Goal: Information Seeking & Learning: Compare options

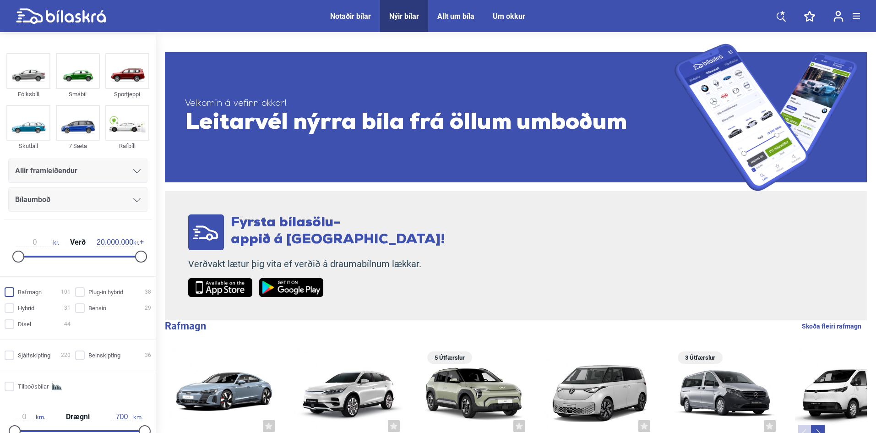
click at [10, 294] on input "Rafmagn 101" at bounding box center [39, 293] width 66 height 10
checkbox input "true"
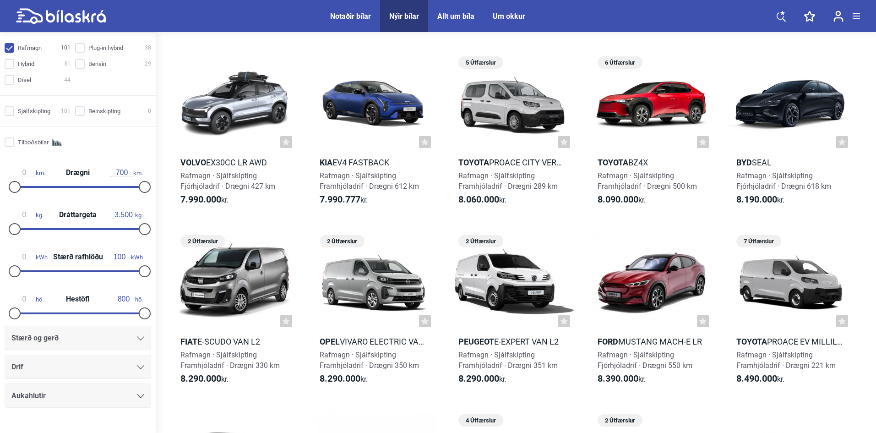
scroll to position [263, 0]
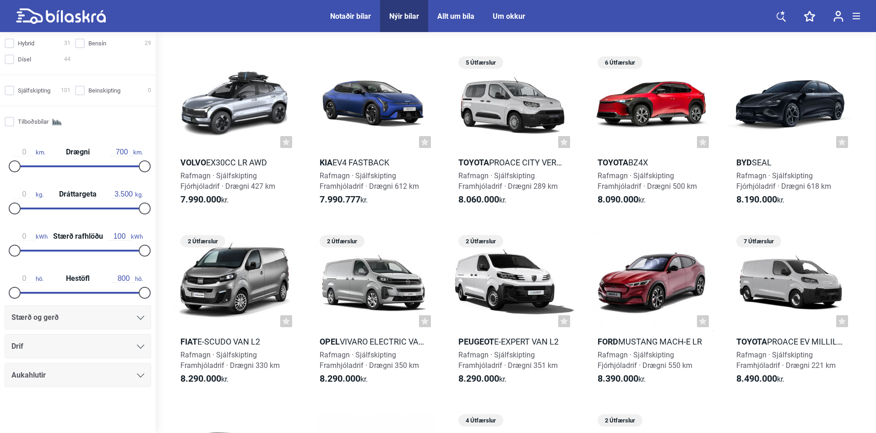
click at [133, 349] on div "Drif" at bounding box center [77, 346] width 133 height 13
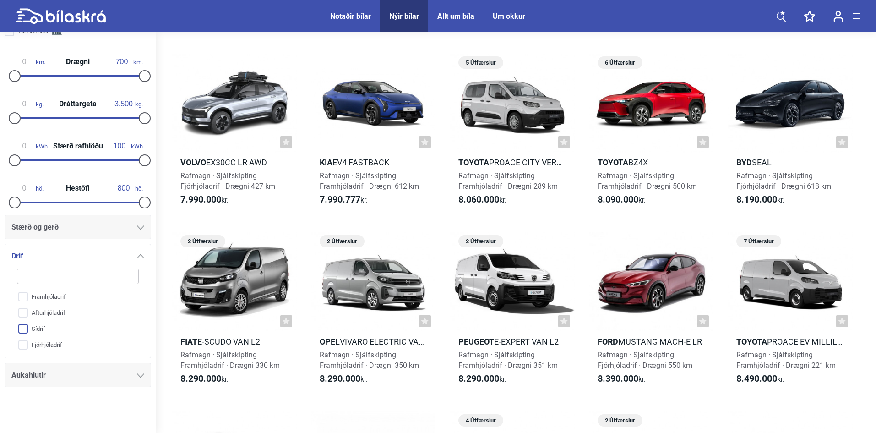
click at [22, 331] on input "Sídrif" at bounding box center [72, 329] width 123 height 16
checkbox input "true"
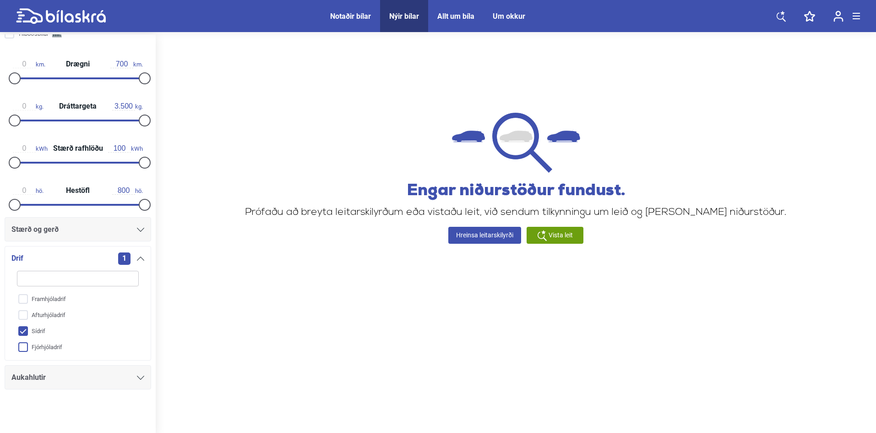
click at [22, 344] on input "Fjórhjóladrif" at bounding box center [72, 348] width 123 height 16
checkbox input "true"
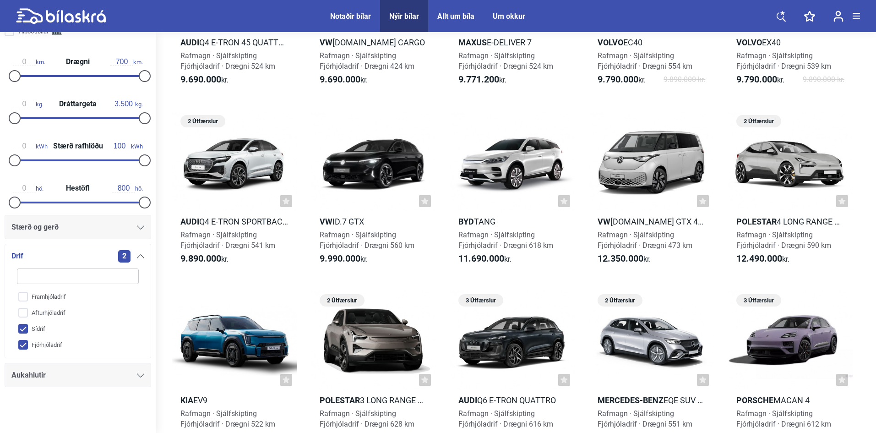
scroll to position [871, 0]
click at [491, 232] on span "Rafmagn · Sjálfskipting Fjórhjóladrif · Drægni 618 km" at bounding box center [506, 240] width 95 height 19
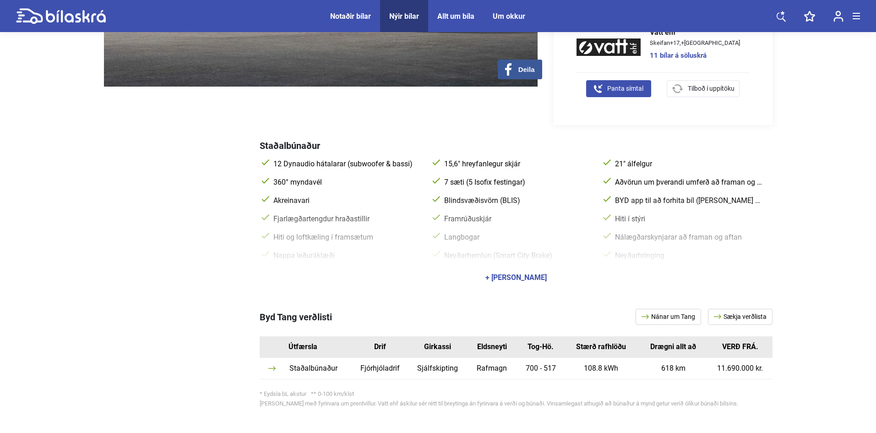
scroll to position [321, 0]
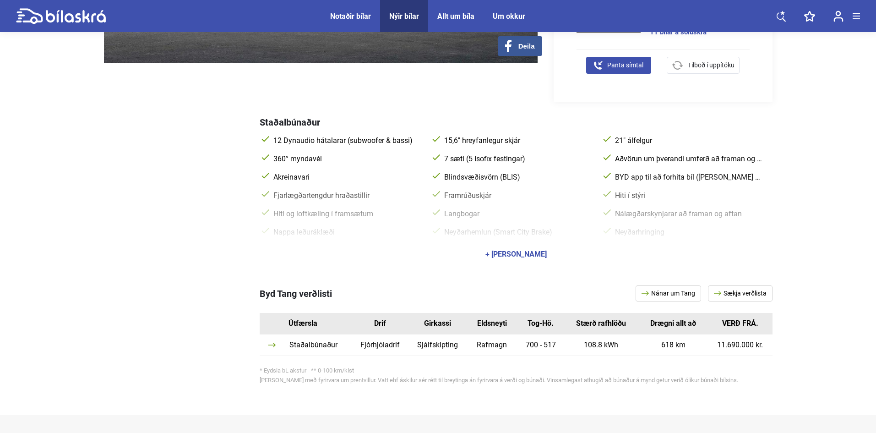
click at [515, 251] on div "+ [PERSON_NAME]" at bounding box center [516, 254] width 61 height 7
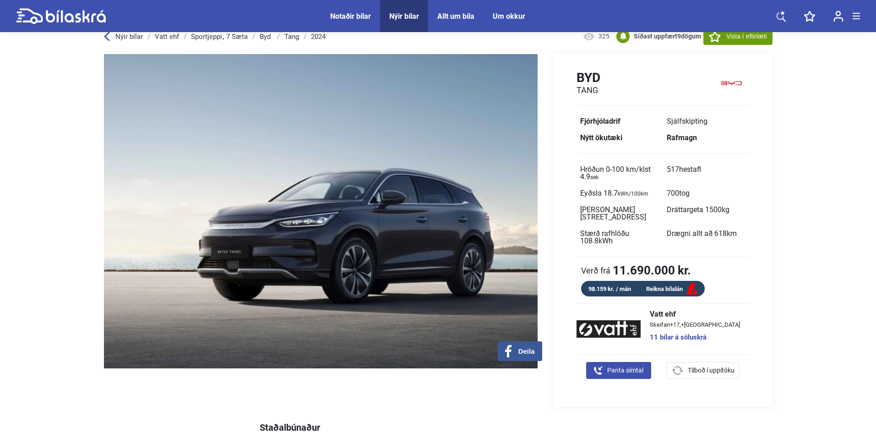
scroll to position [0, 0]
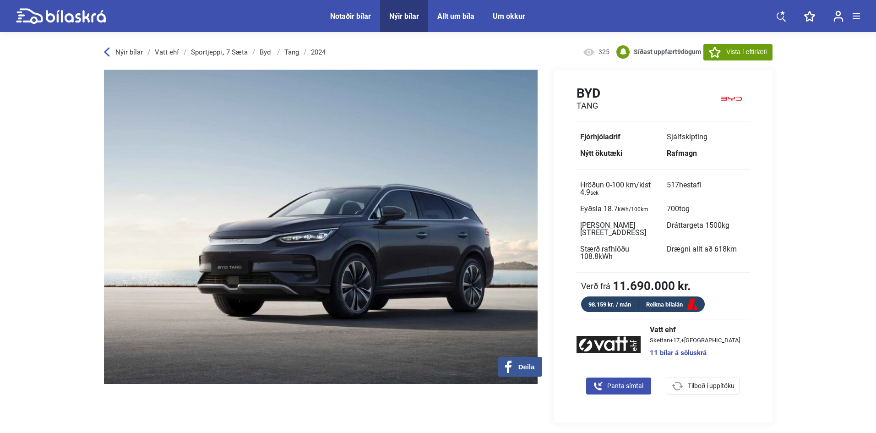
click at [105, 54] on icon at bounding box center [107, 52] width 6 height 10
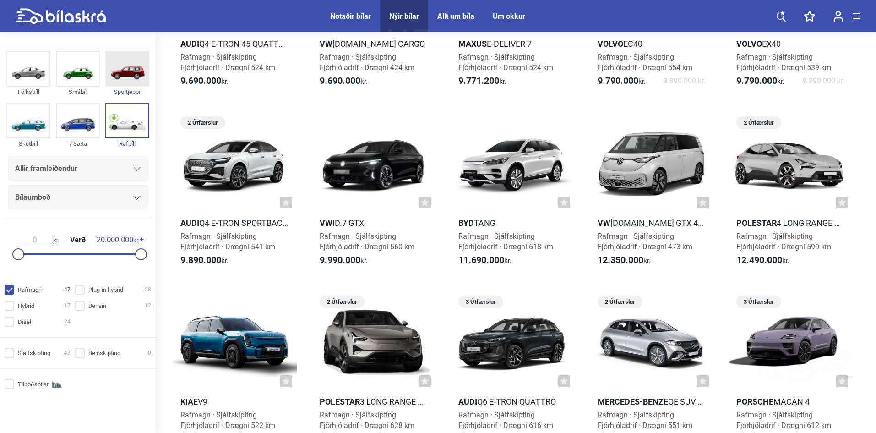
scroll to position [871, 0]
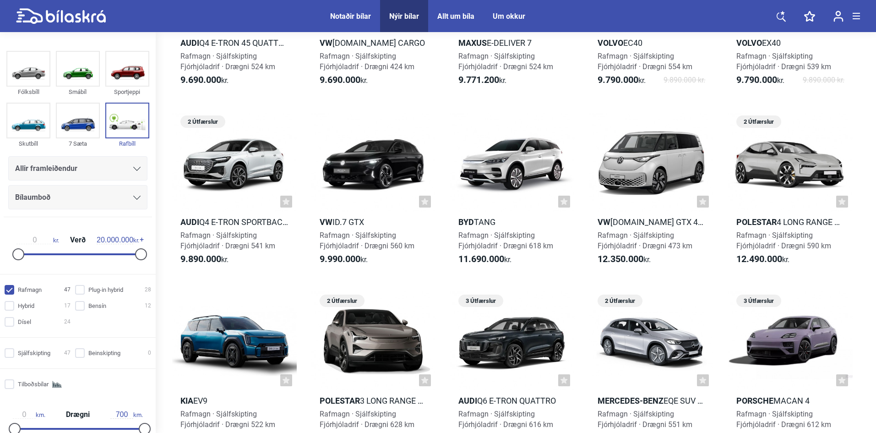
click at [10, 290] on input "Rafmagn 47" at bounding box center [39, 290] width 66 height 10
checkbox input "false"
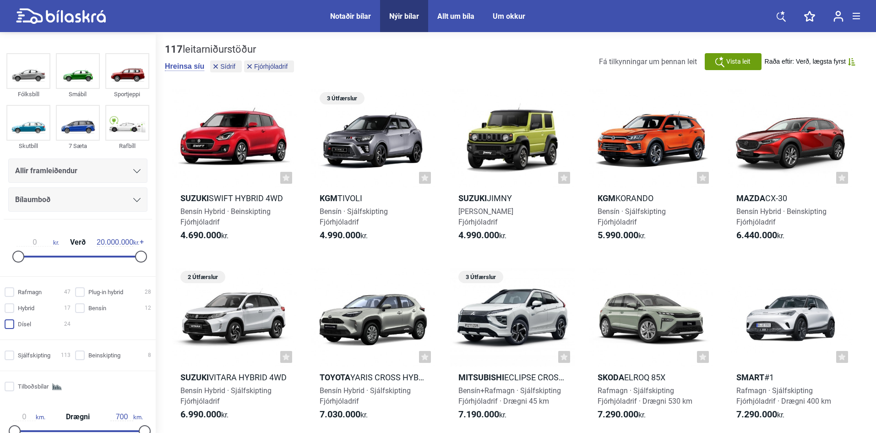
click at [11, 324] on input "Dísel 24" at bounding box center [39, 325] width 66 height 10
checkbox input "true"
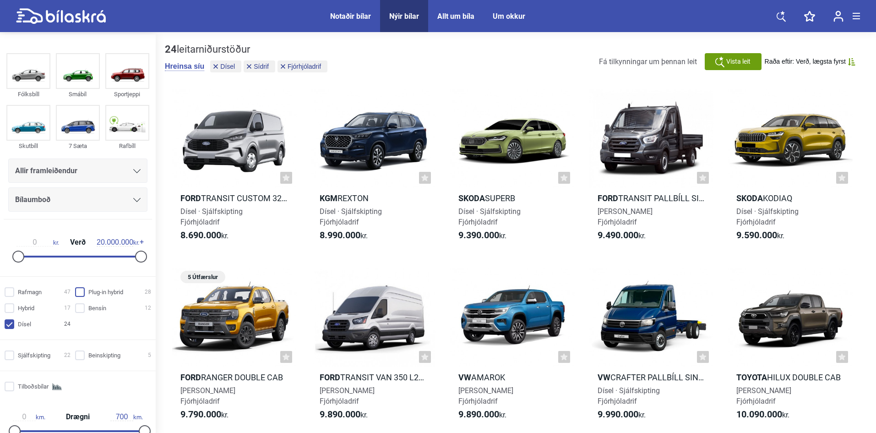
click at [77, 292] on input "Plug-in hybrid 28" at bounding box center [115, 293] width 76 height 10
checkbox input "true"
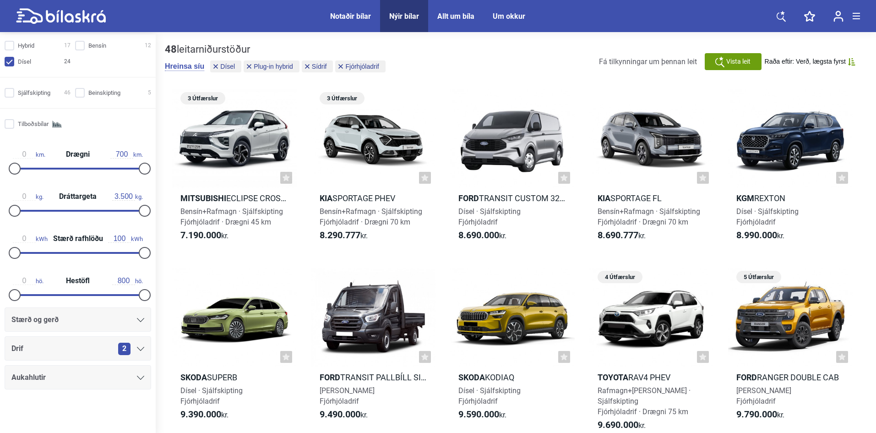
scroll to position [46, 0]
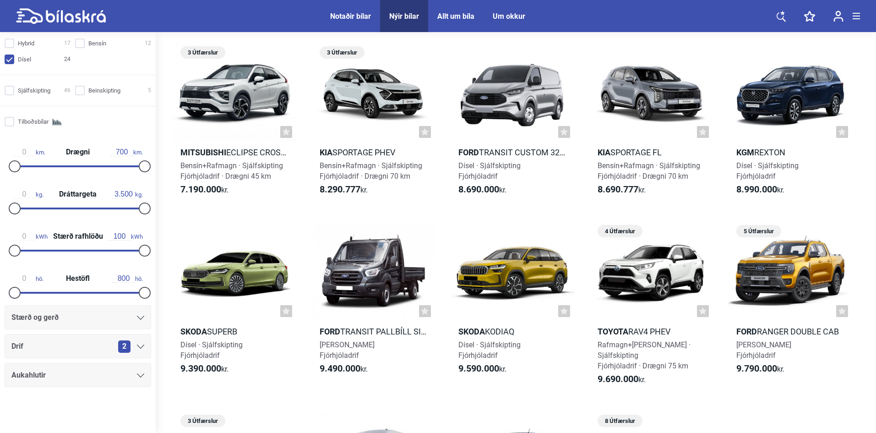
click at [137, 318] on icon at bounding box center [140, 318] width 7 height 4
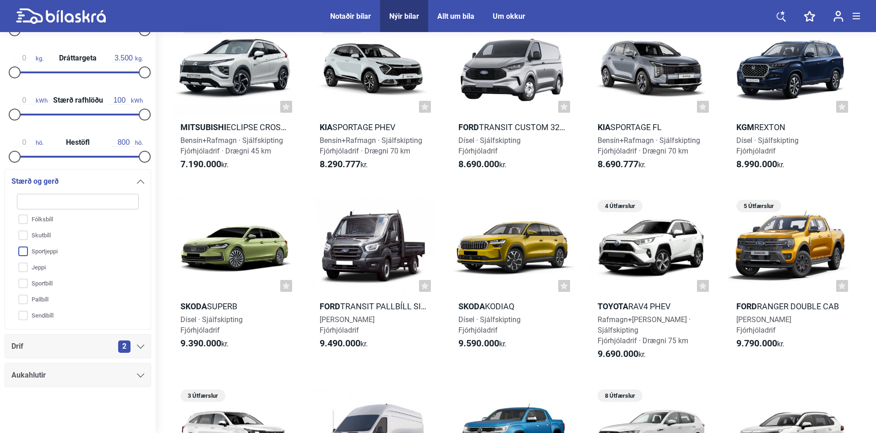
scroll to position [92, 0]
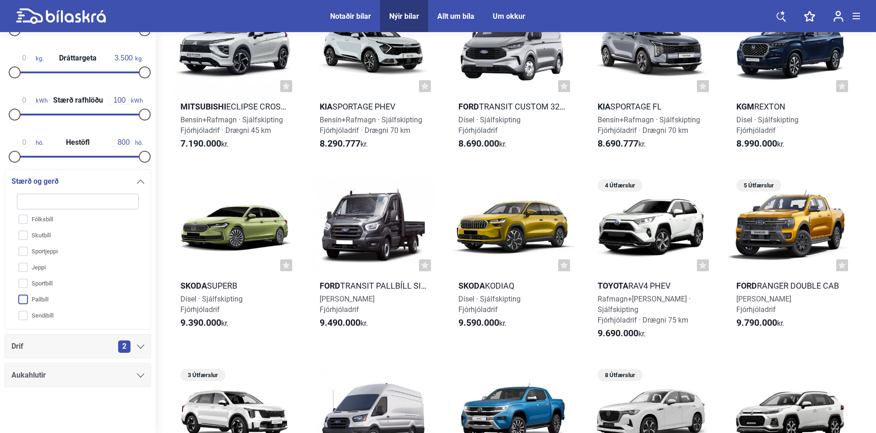
click at [22, 299] on input "Pallbíll" at bounding box center [72, 300] width 123 height 16
checkbox input "true"
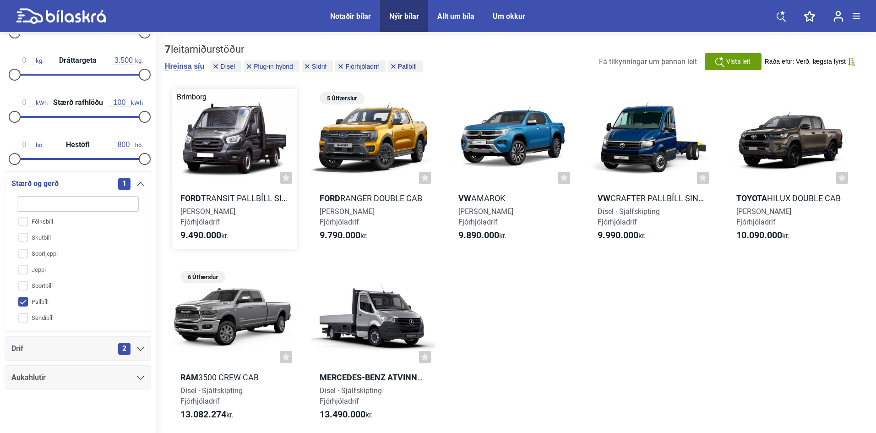
click at [214, 197] on h2 "Ford Transit Pallbíll Single Cab 350 L3H1" at bounding box center [234, 198] width 125 height 11
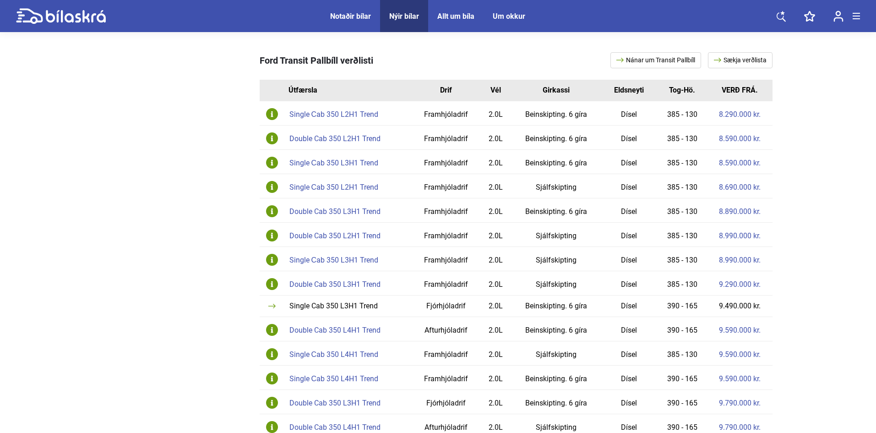
scroll to position [550, 0]
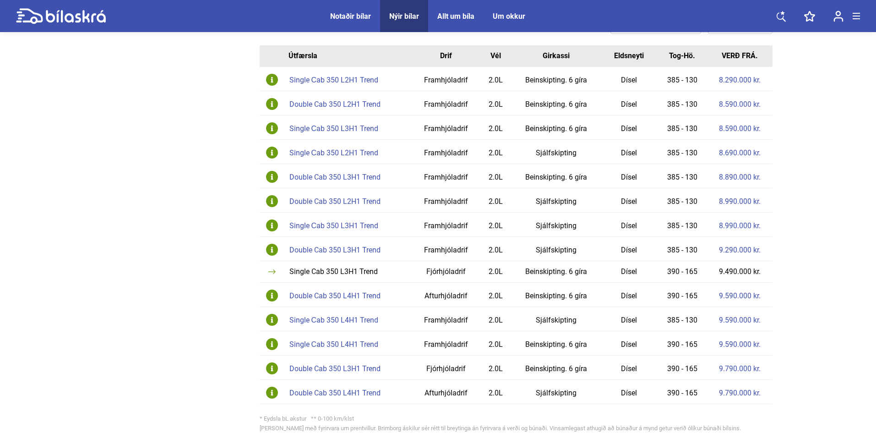
click at [312, 392] on div "Double Cab 350 L4H1 Trend" at bounding box center [349, 392] width 119 height 7
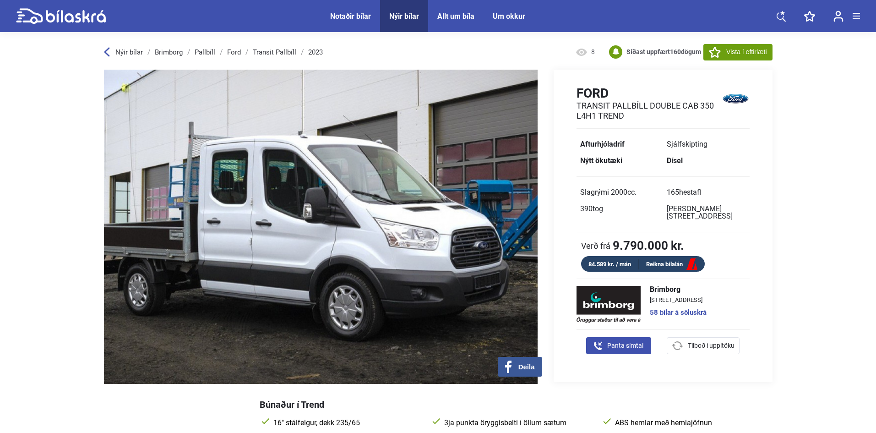
click at [104, 51] on icon at bounding box center [107, 52] width 6 height 10
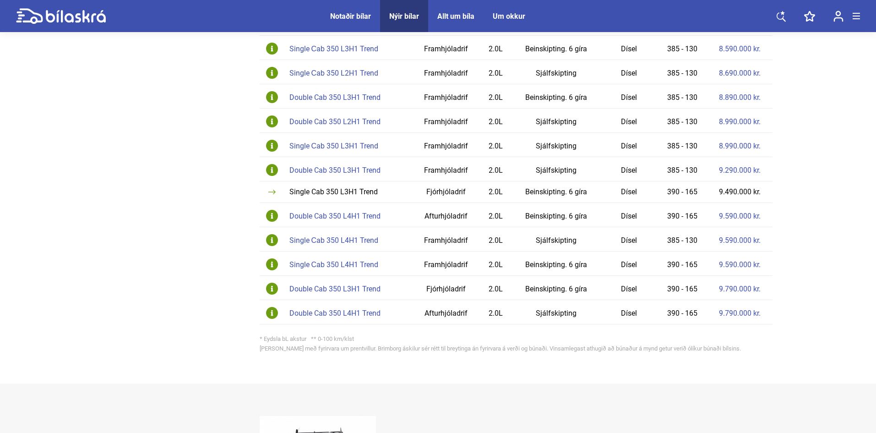
scroll to position [641, 0]
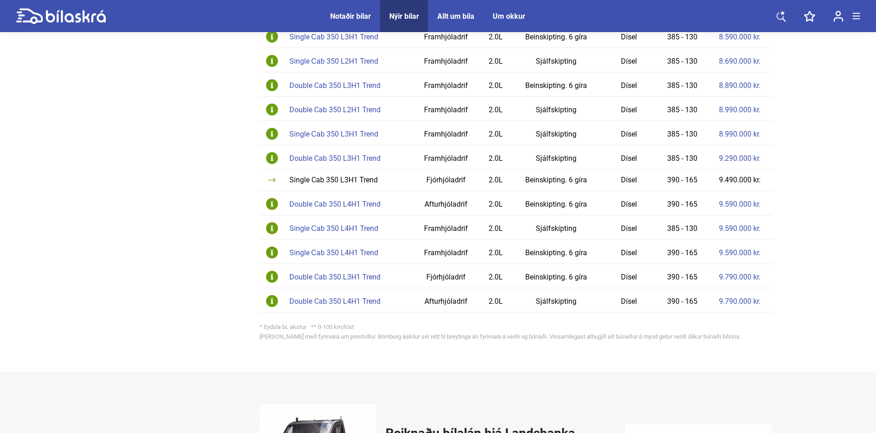
click at [341, 274] on div "Double Cab 350 L3H1 Trend" at bounding box center [349, 277] width 119 height 7
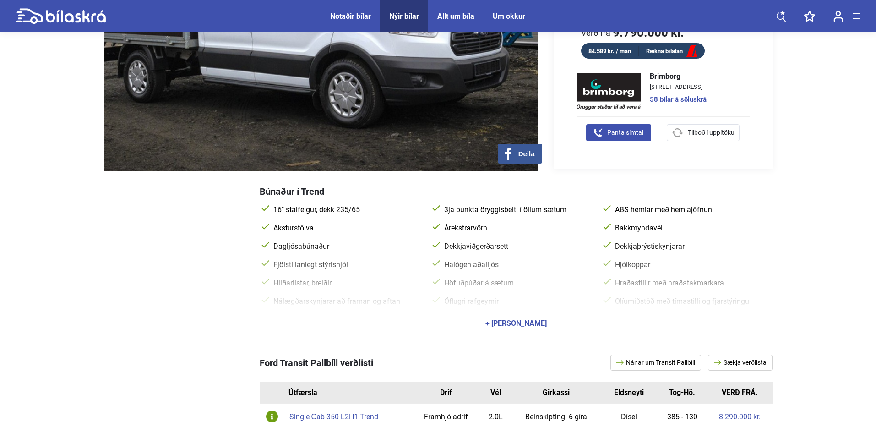
scroll to position [229, 0]
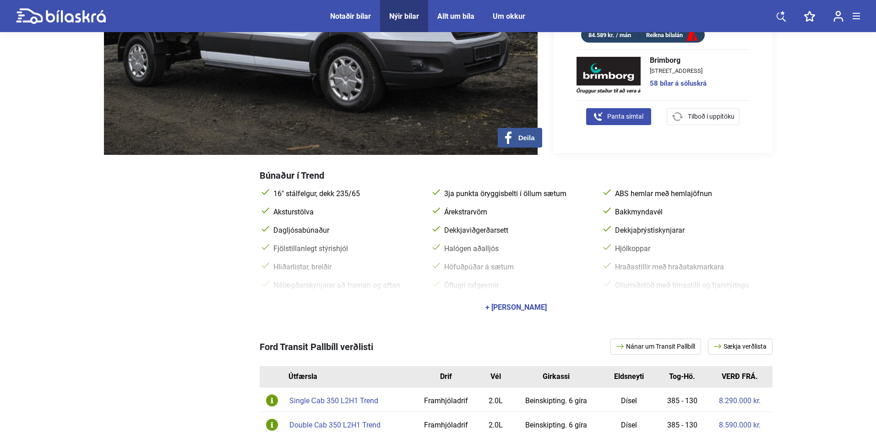
click at [505, 307] on div "+ [PERSON_NAME]" at bounding box center [516, 307] width 61 height 7
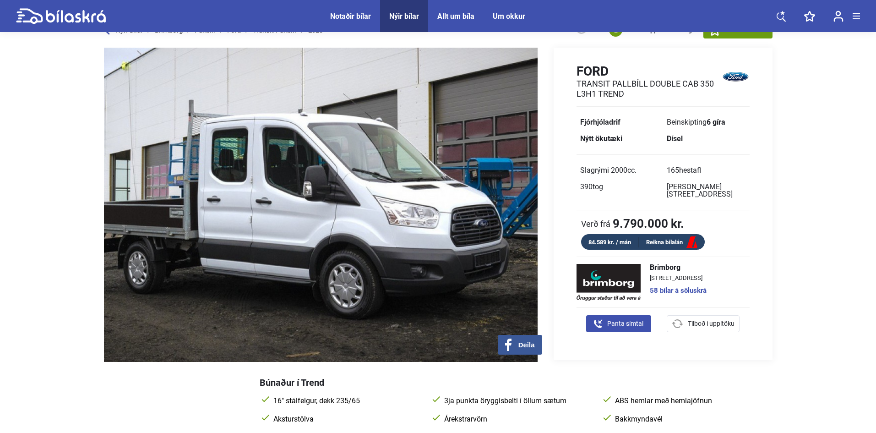
scroll to position [0, 0]
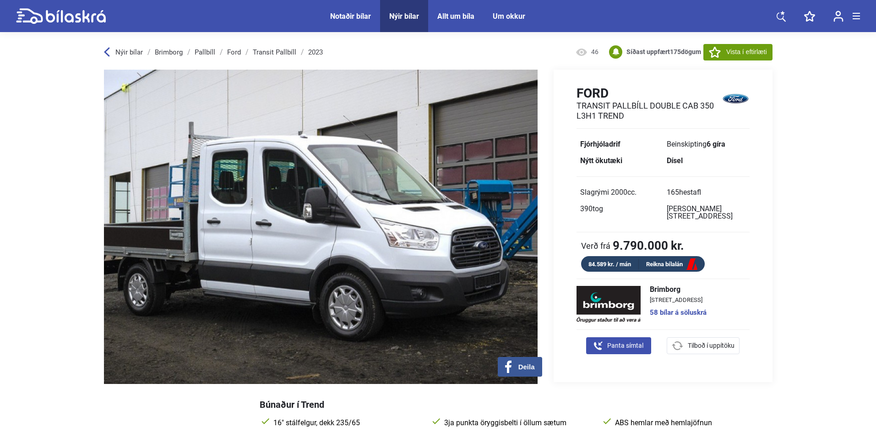
click at [104, 50] on icon at bounding box center [107, 52] width 6 height 10
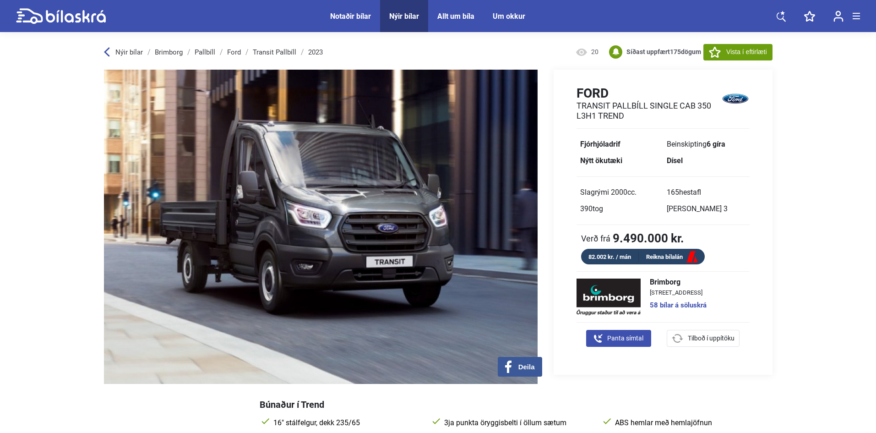
click at [106, 52] on icon at bounding box center [106, 52] width 5 height 9
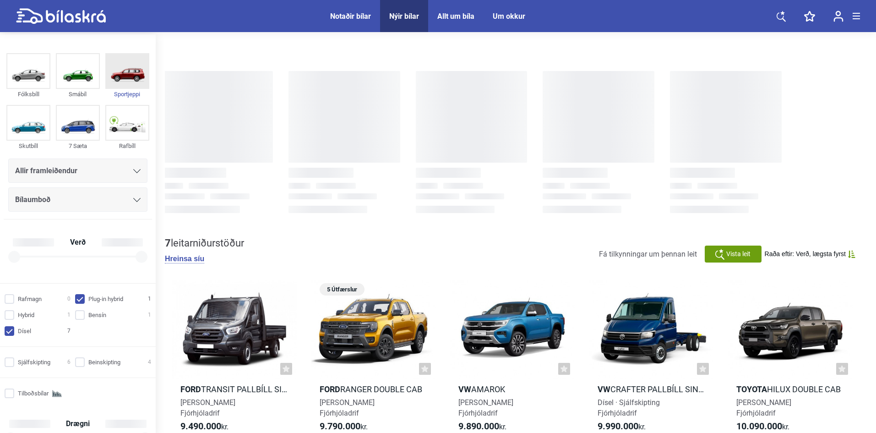
checkbox input "true"
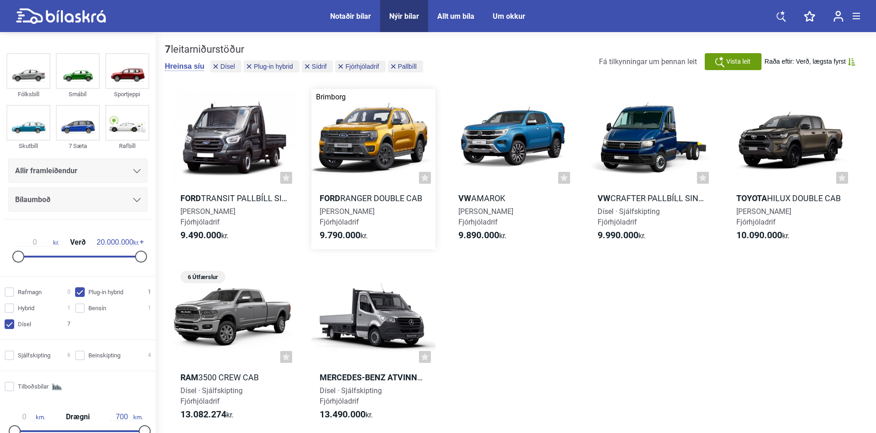
click at [359, 208] on span "[PERSON_NAME] Fjórhjóladrif" at bounding box center [347, 216] width 55 height 19
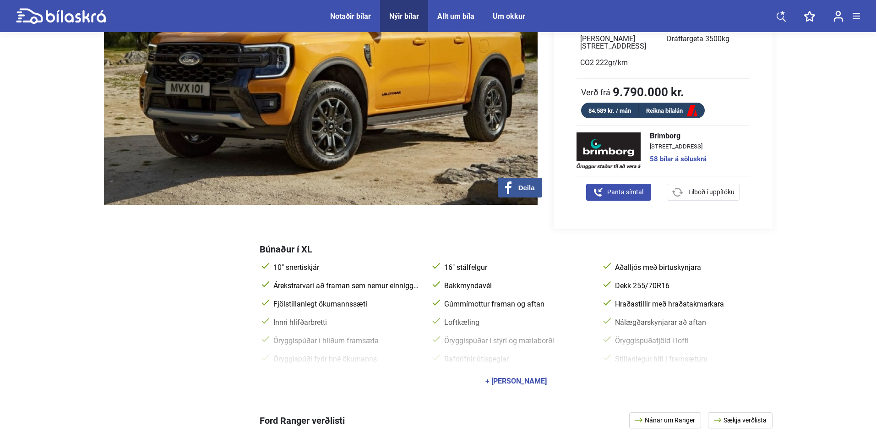
scroll to position [183, 0]
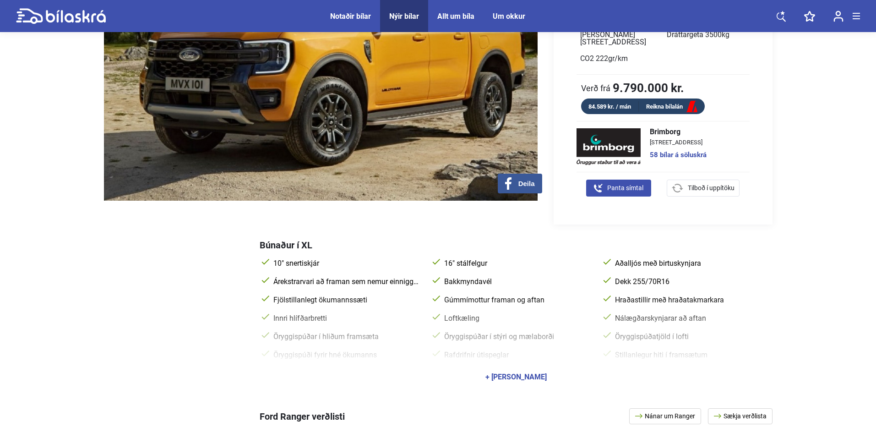
click at [522, 373] on div "+ [PERSON_NAME]" at bounding box center [516, 376] width 61 height 7
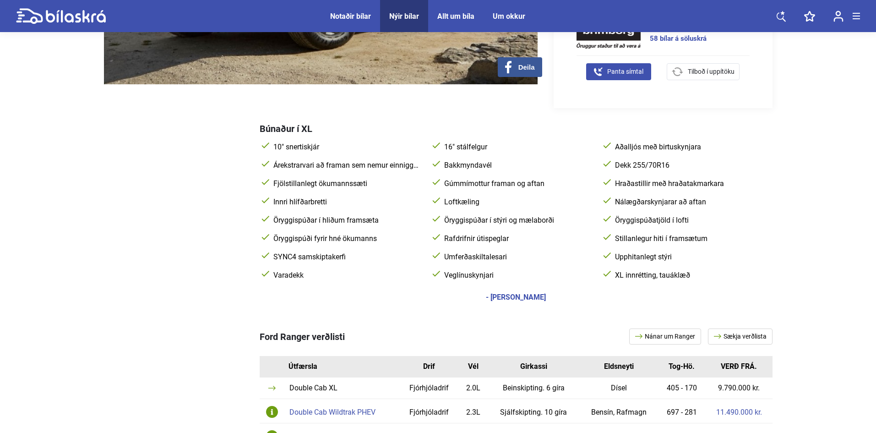
scroll to position [412, 0]
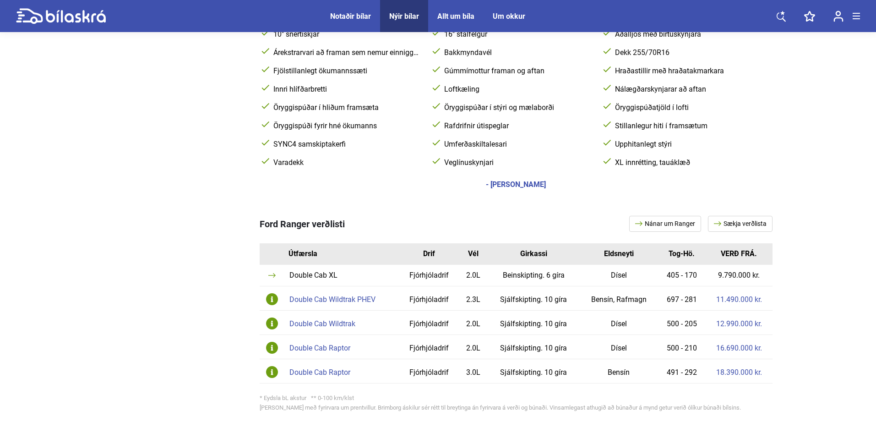
click at [312, 296] on div "Double Cab Wildtrak PHEV" at bounding box center [343, 299] width 106 height 7
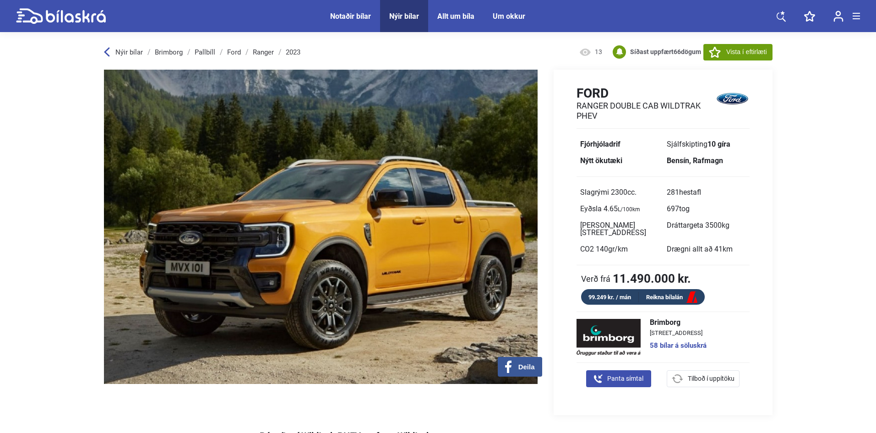
click at [106, 53] on icon at bounding box center [106, 52] width 5 height 9
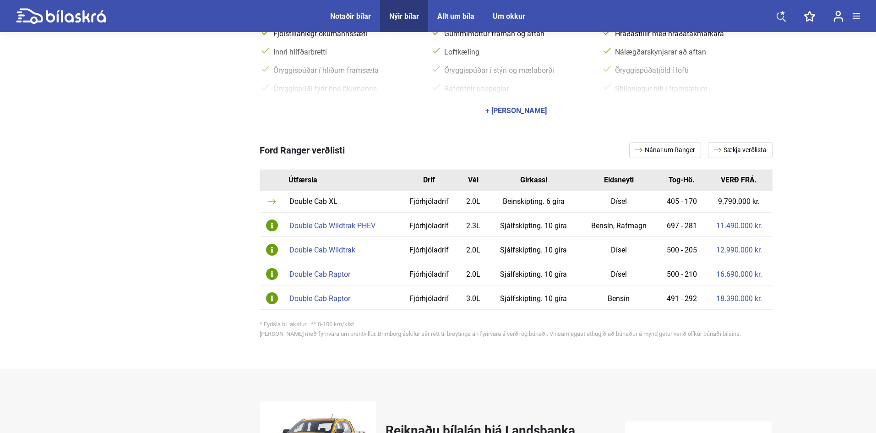
scroll to position [458, 0]
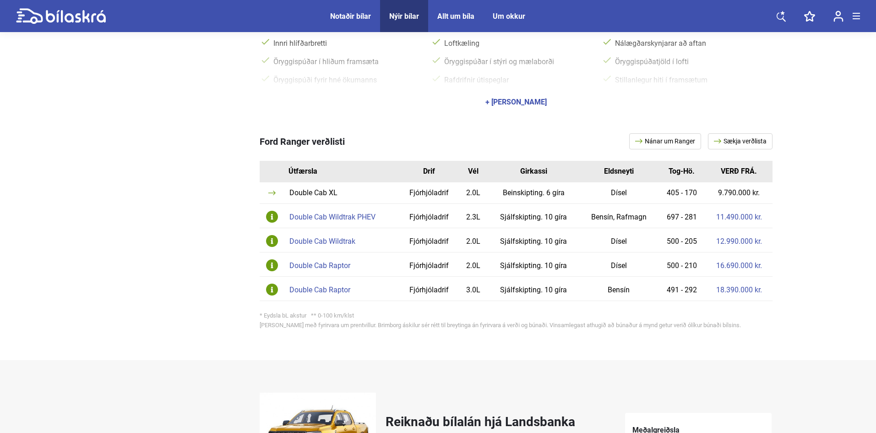
click at [315, 238] on div "Double Cab Wildtrak" at bounding box center [343, 241] width 106 height 7
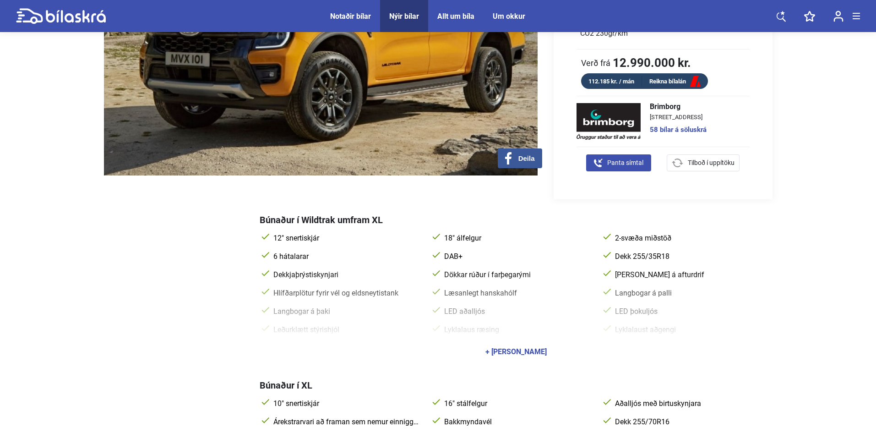
scroll to position [229, 0]
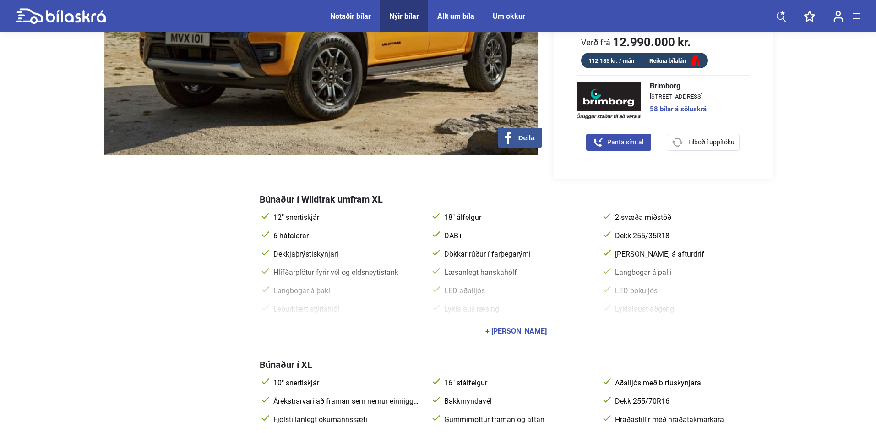
click at [514, 328] on div "+ [PERSON_NAME]" at bounding box center [516, 331] width 61 height 7
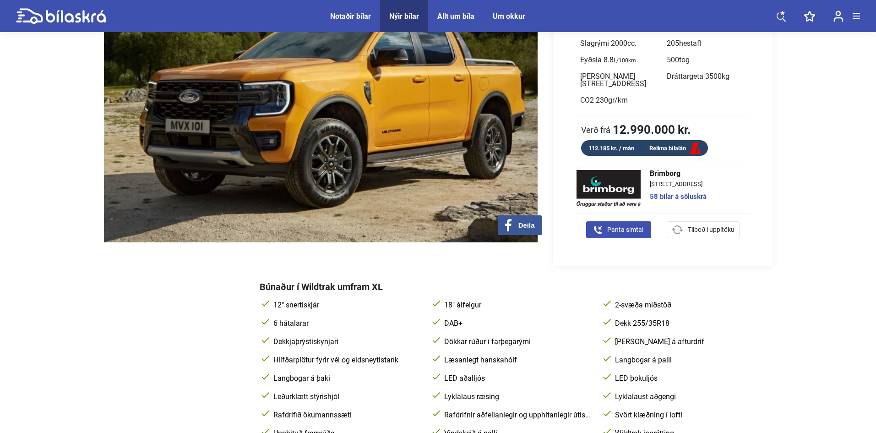
scroll to position [92, 0]
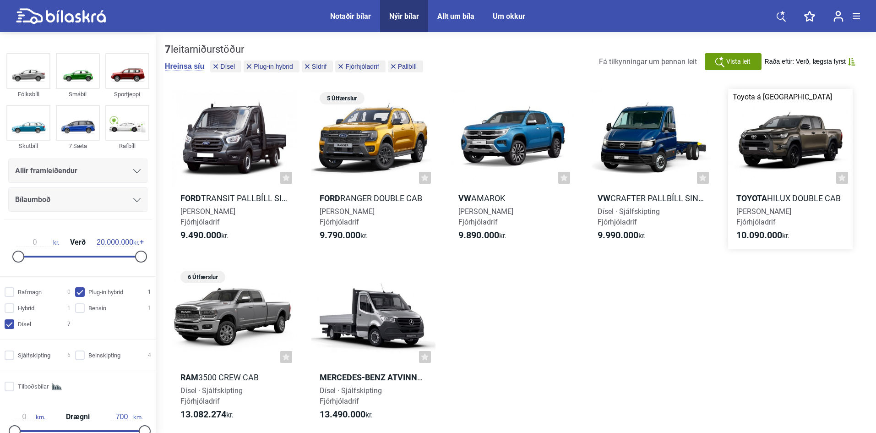
click at [769, 202] on h2 "Toyota Hilux Double Cab" at bounding box center [791, 198] width 125 height 11
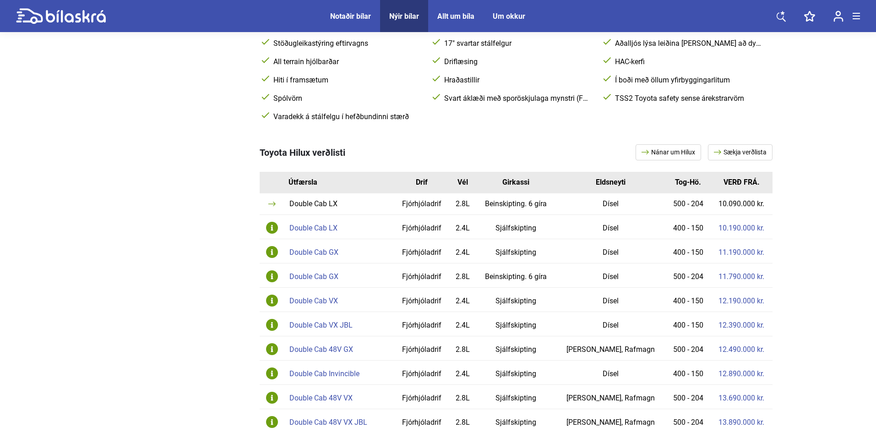
scroll to position [458, 0]
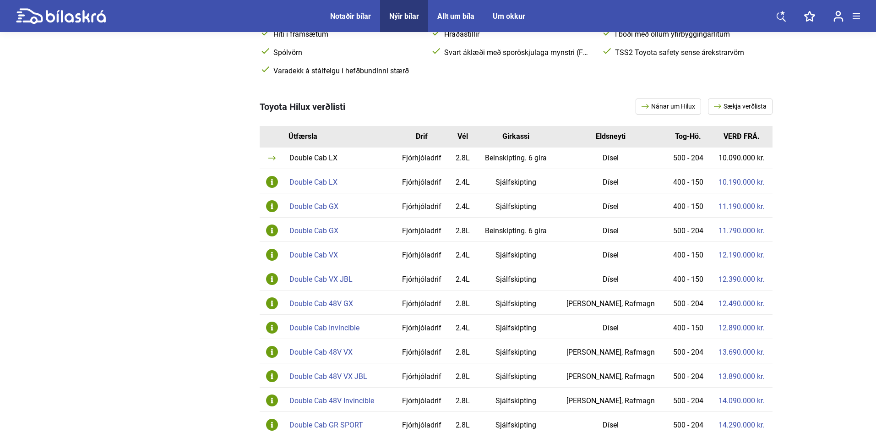
click at [337, 353] on div "Double Cab 48V VX" at bounding box center [340, 352] width 101 height 7
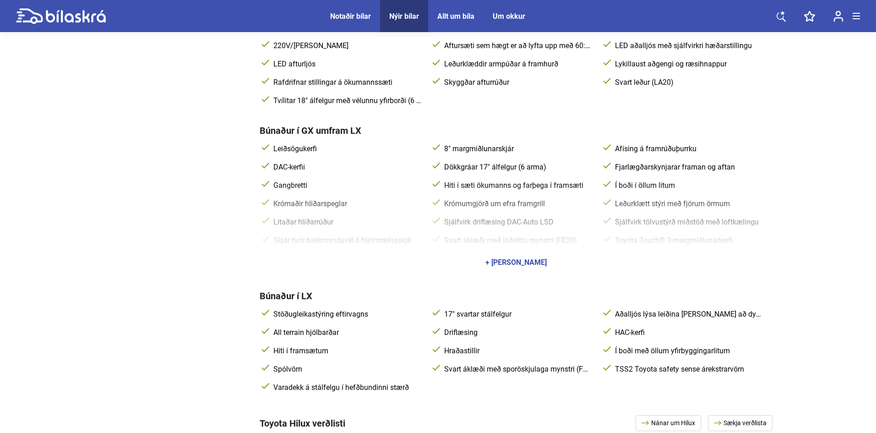
scroll to position [412, 0]
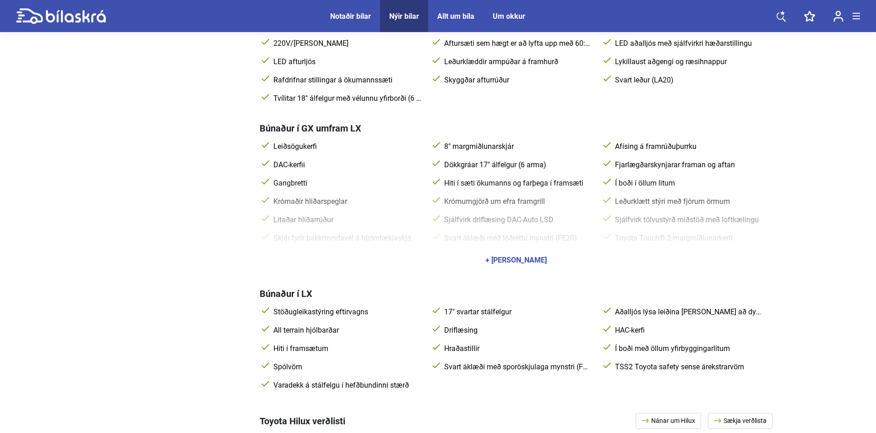
click at [515, 259] on div "+ [PERSON_NAME]" at bounding box center [516, 260] width 61 height 7
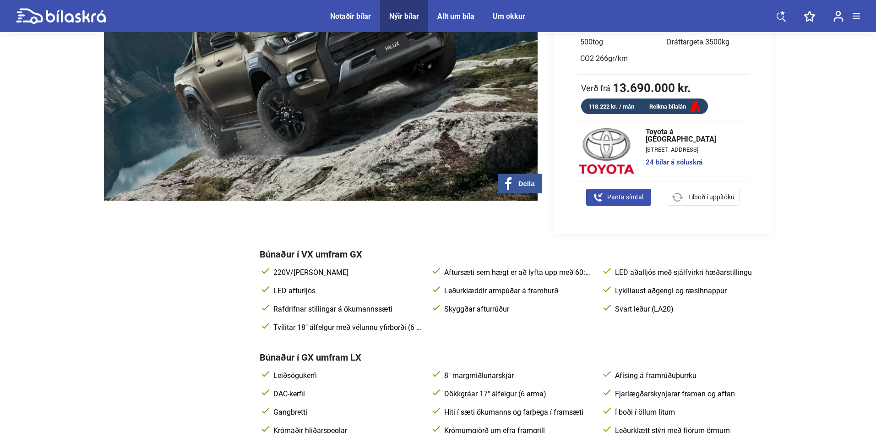
scroll to position [0, 0]
